Goal: Task Accomplishment & Management: Manage account settings

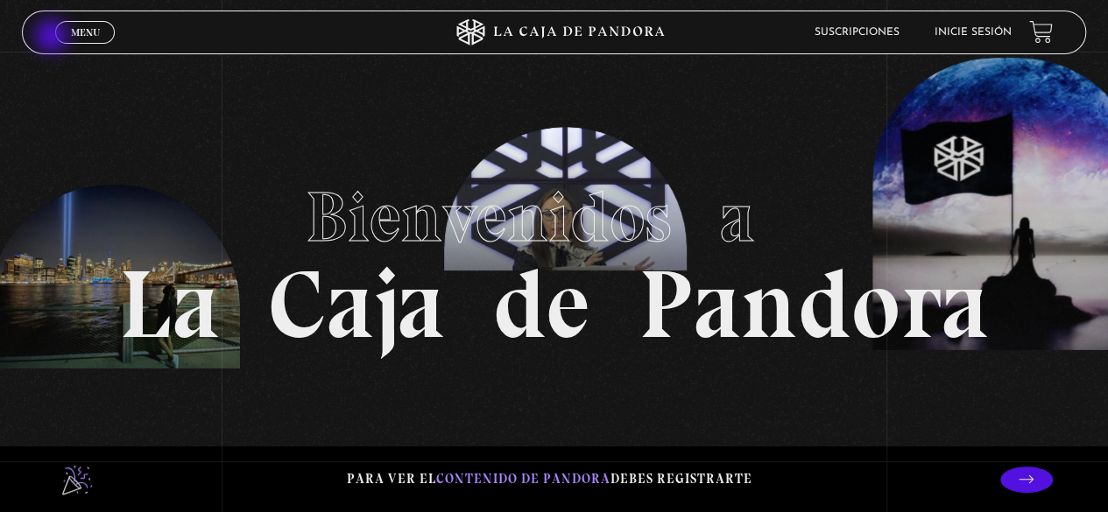
click at [53, 38] on header "Menu Cerrar Suscripciones Inicie sesión" at bounding box center [553, 33] width 1063 height 44
click at [76, 31] on span "Menu" at bounding box center [85, 32] width 29 height 11
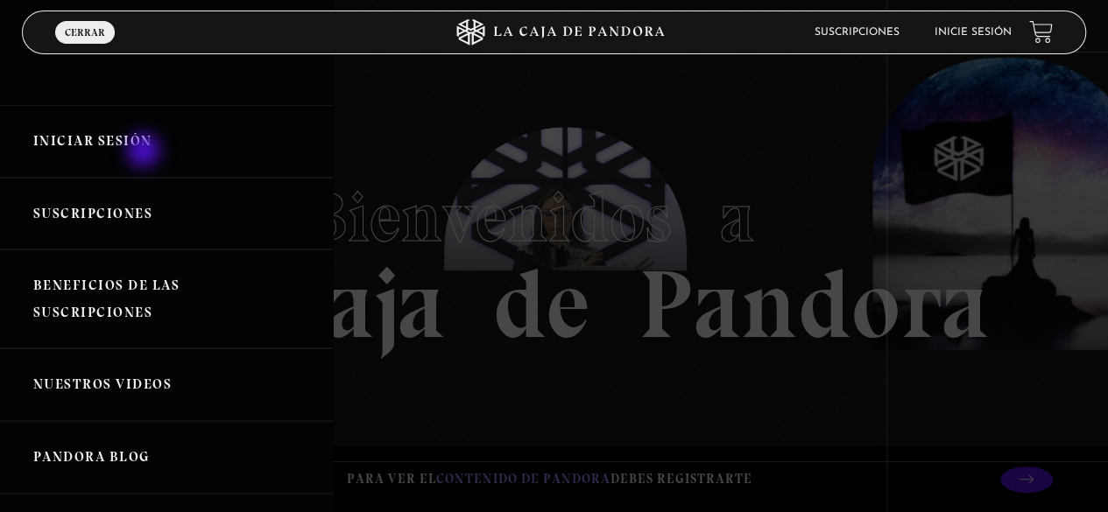
click at [145, 151] on link "Iniciar Sesión" at bounding box center [166, 141] width 333 height 73
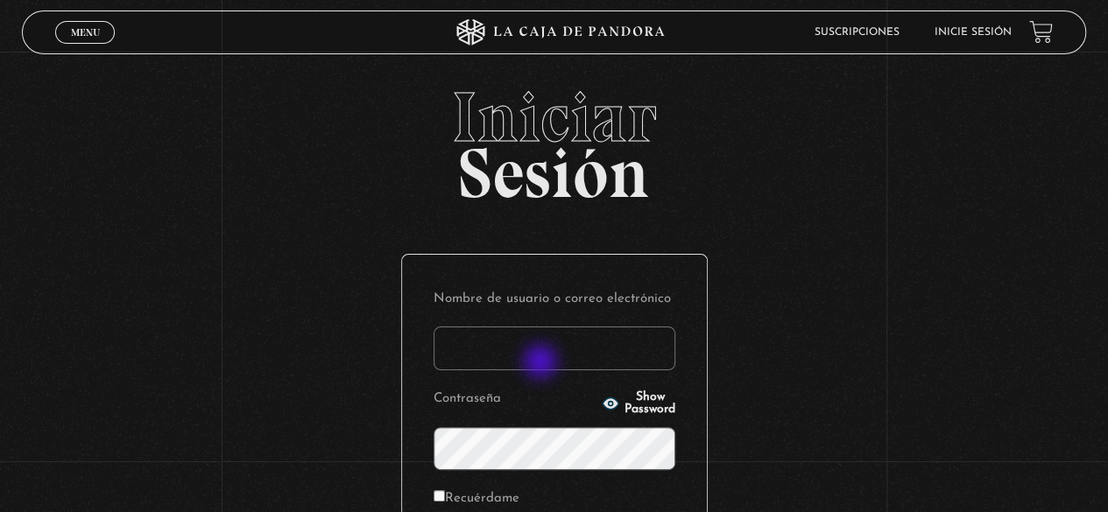
click at [538, 356] on input "Nombre de usuario o correo electrónico" at bounding box center [554, 349] width 242 height 44
type input "kte0306galeano@gmail.com"
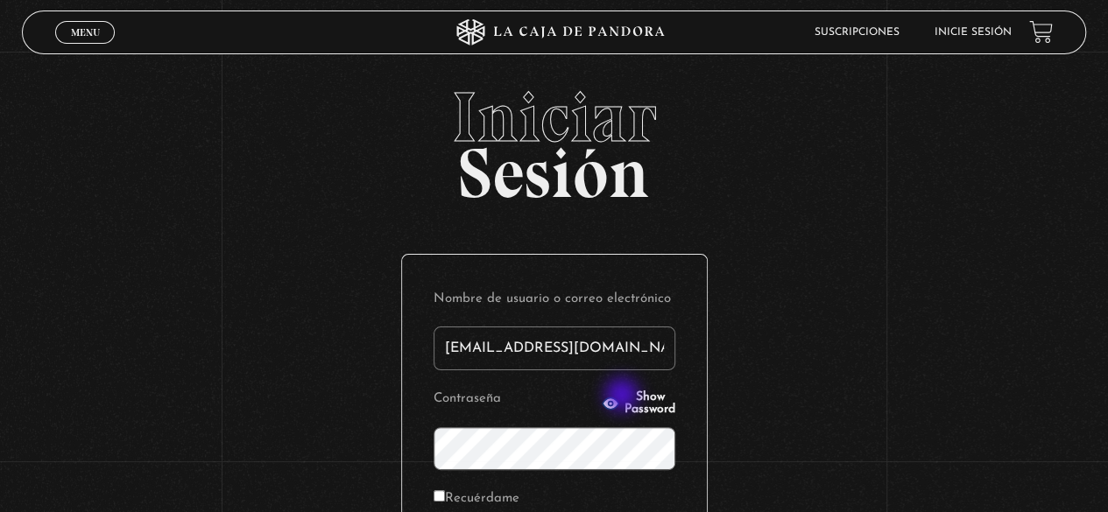
click at [624, 397] on span "Show Password" at bounding box center [649, 403] width 51 height 25
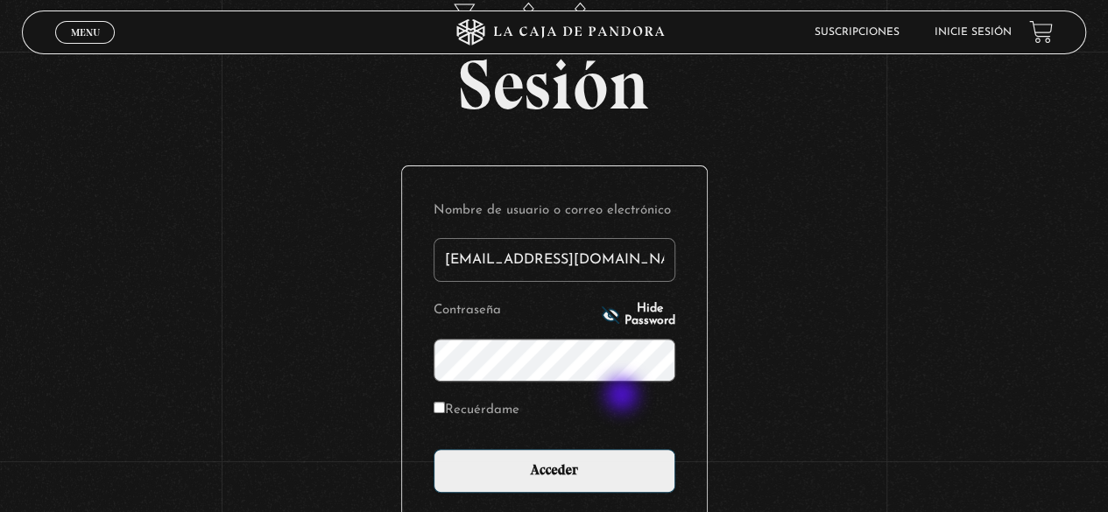
scroll to position [175, 0]
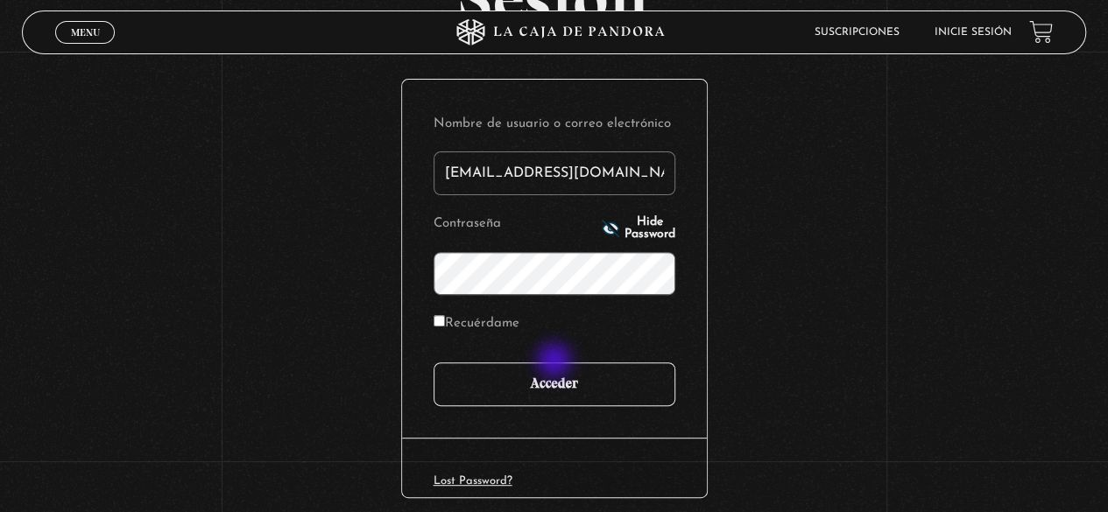
click at [555, 373] on input "Acceder" at bounding box center [554, 384] width 242 height 44
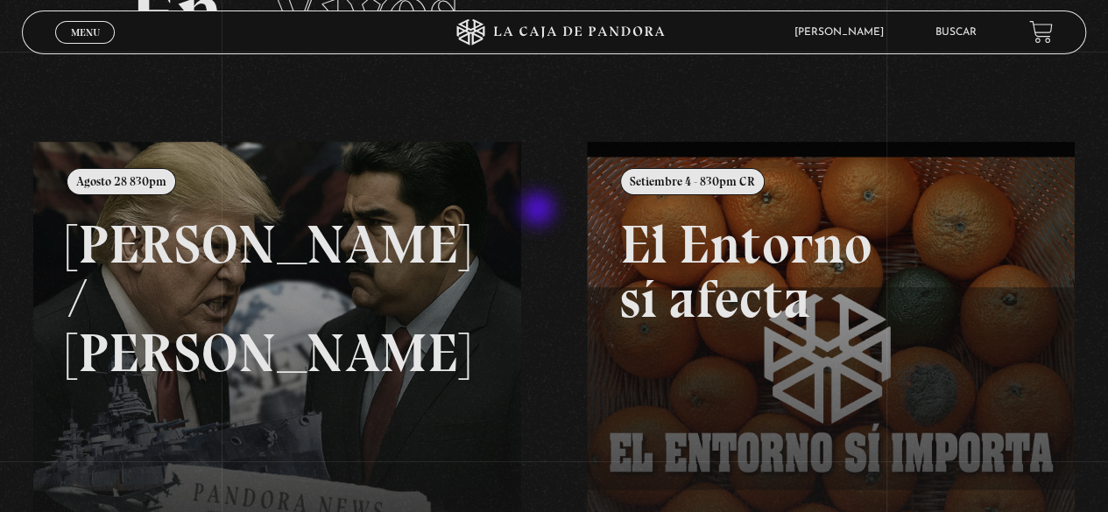
scroll to position [175, 0]
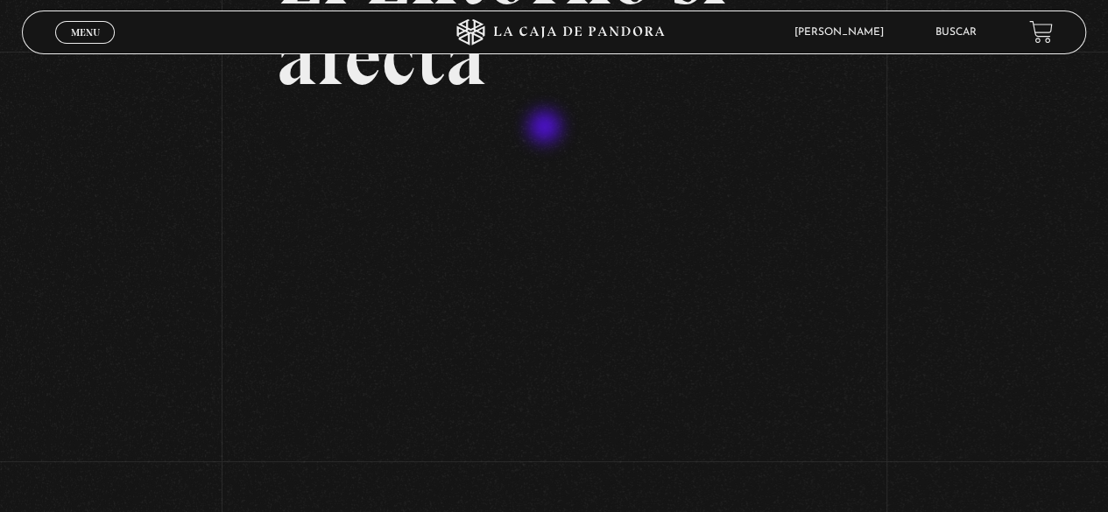
scroll to position [175, 0]
